Goal: Transaction & Acquisition: Obtain resource

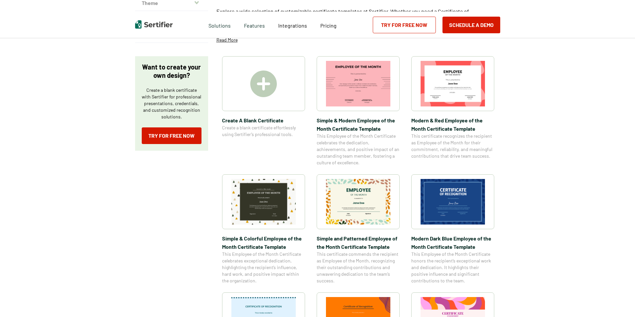
scroll to position [100, 0]
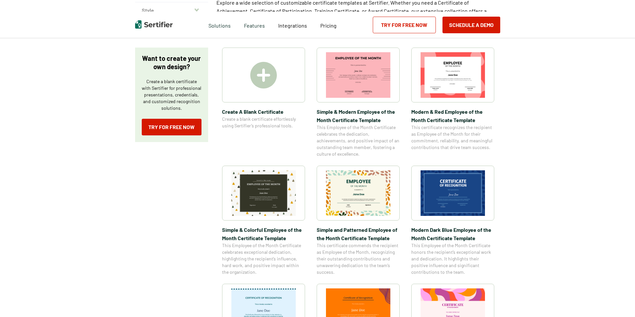
click at [368, 205] on img at bounding box center [358, 193] width 64 height 46
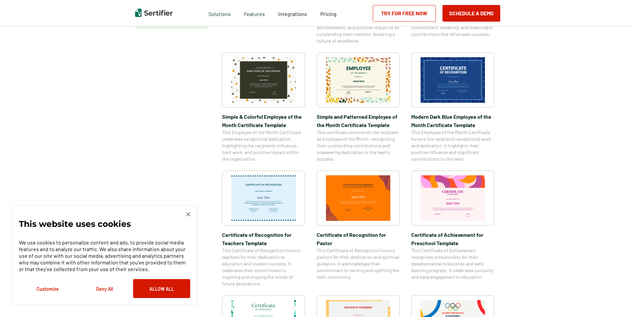
scroll to position [232, 0]
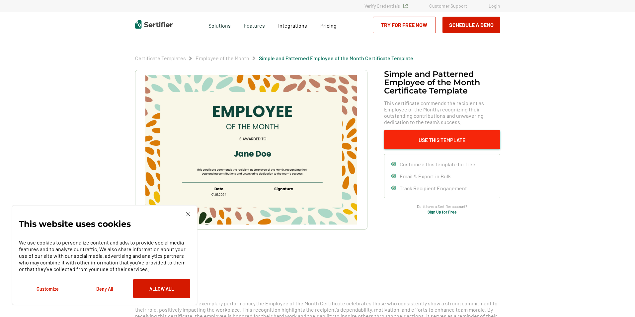
click at [431, 139] on button "Use This Template" at bounding box center [442, 139] width 116 height 19
click at [44, 289] on button "Customize" at bounding box center [47, 288] width 57 height 19
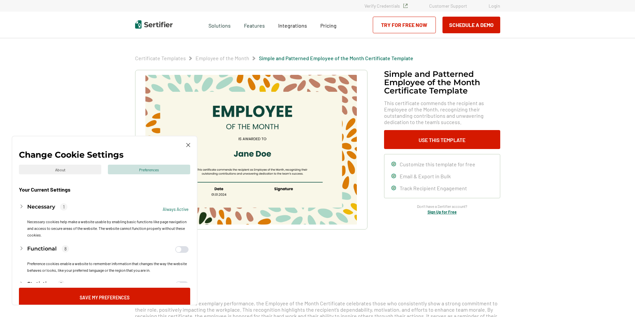
click at [407, 24] on link "Try for Free Now" at bounding box center [404, 25] width 63 height 17
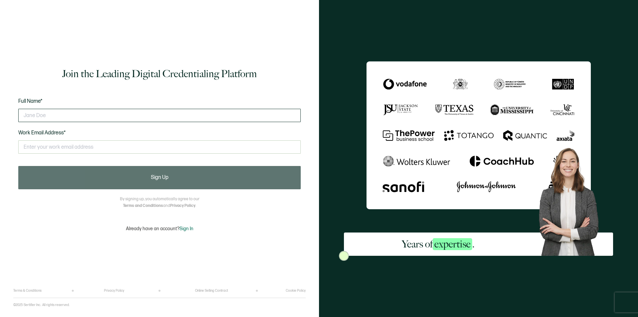
click at [29, 116] on input "text" at bounding box center [159, 115] width 282 height 13
